Goal: Check status: Check status

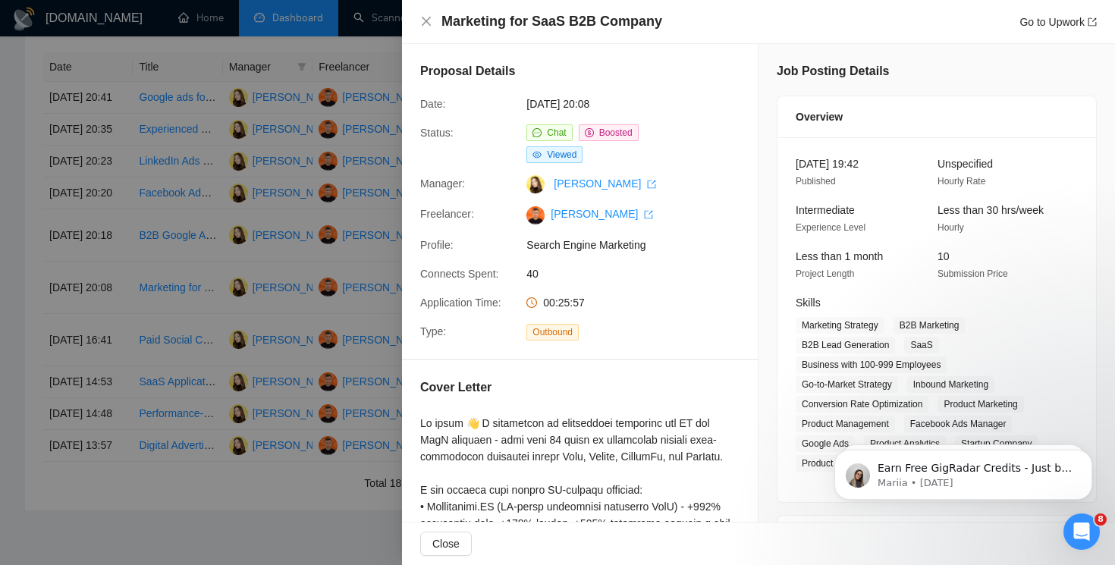
scroll to position [60, 0]
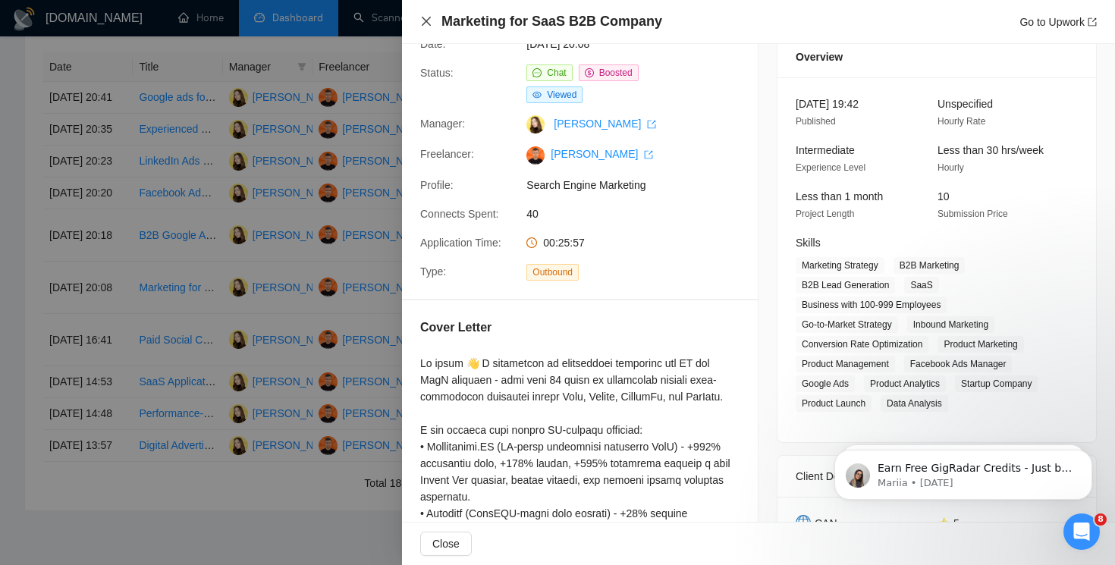
click at [425, 25] on icon "close" at bounding box center [426, 21] width 12 height 12
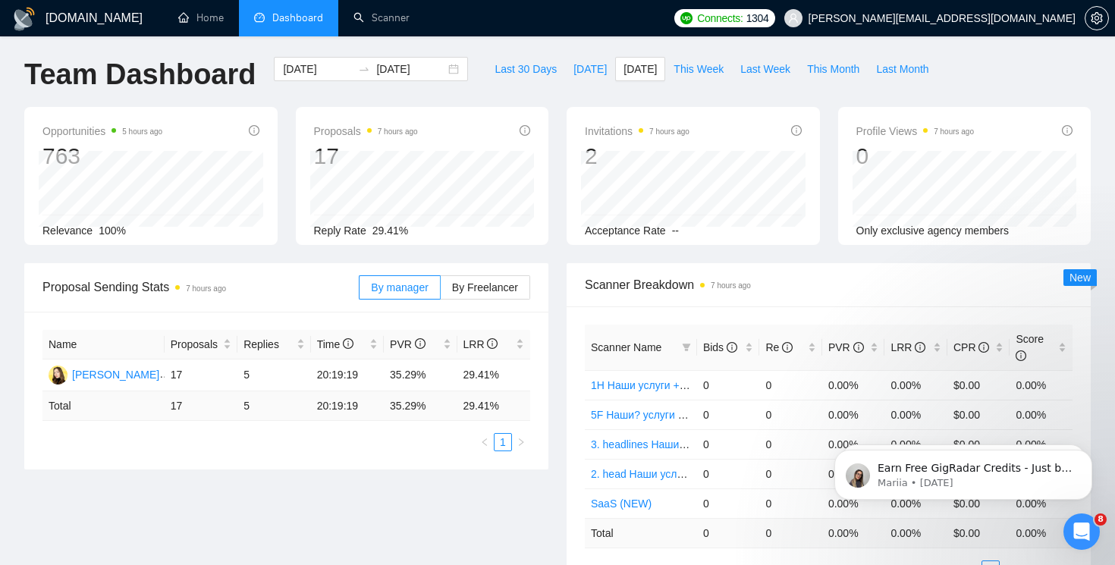
scroll to position [0, 0]
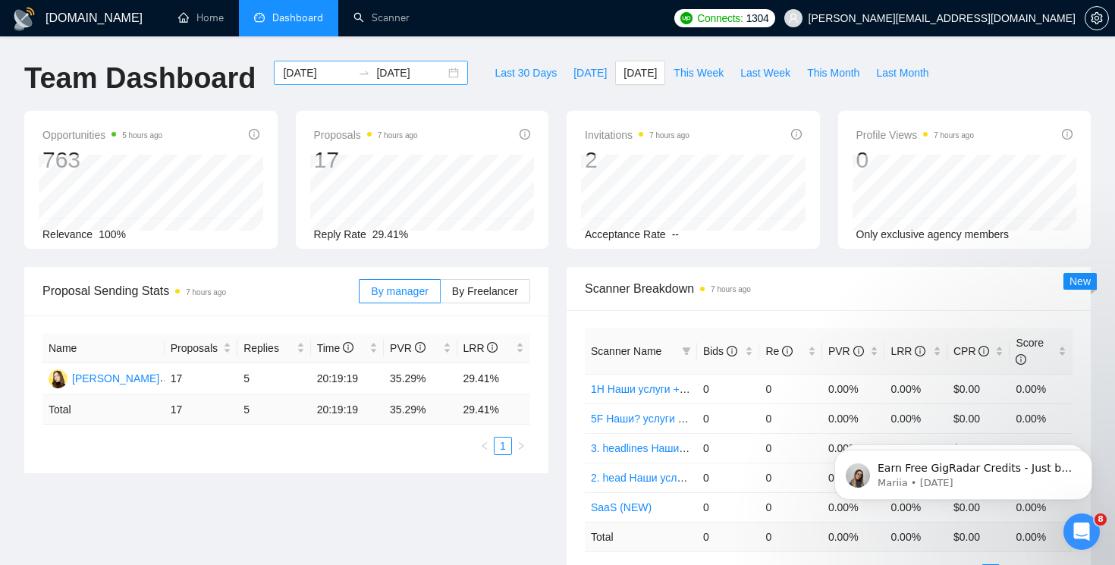
click at [448, 77] on div "[DATE] [DATE]" at bounding box center [371, 73] width 194 height 24
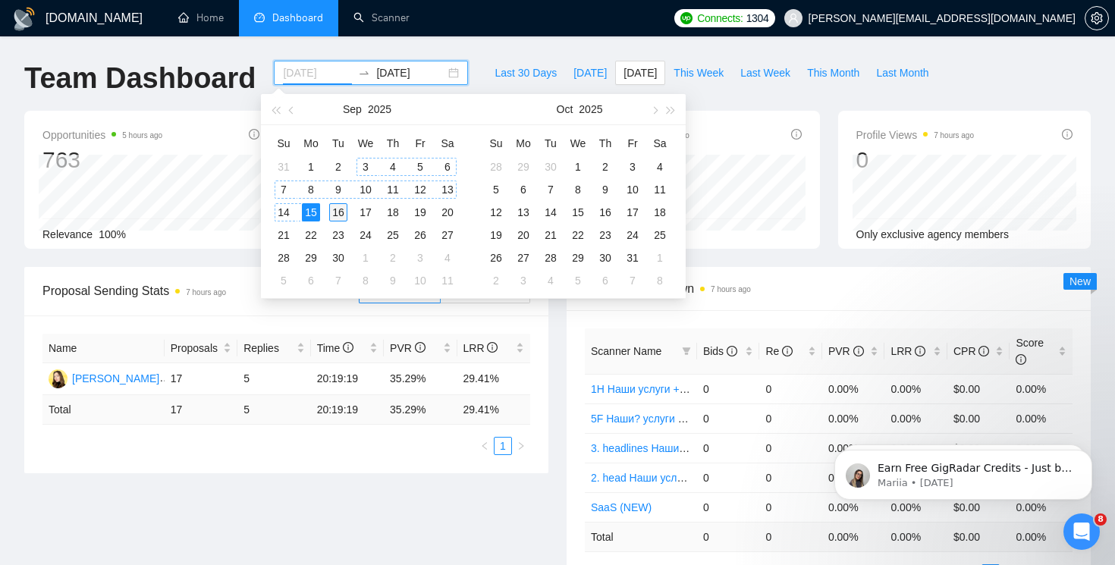
type input "[DATE]"
click at [343, 215] on div "16" at bounding box center [338, 212] width 18 height 18
click at [329, 80] on input "[DATE]" at bounding box center [317, 72] width 69 height 17
type input "[DATE]"
click at [307, 211] on div "15" at bounding box center [311, 212] width 18 height 18
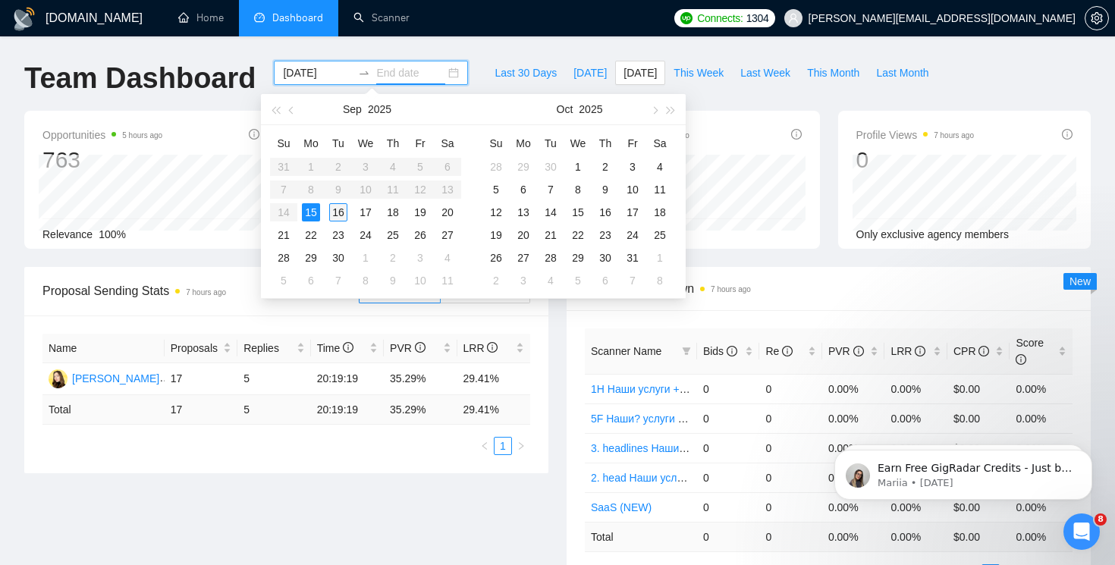
type input "[DATE]"
click at [343, 213] on div "16" at bounding box center [338, 212] width 18 height 18
